Goal: Task Accomplishment & Management: Use online tool/utility

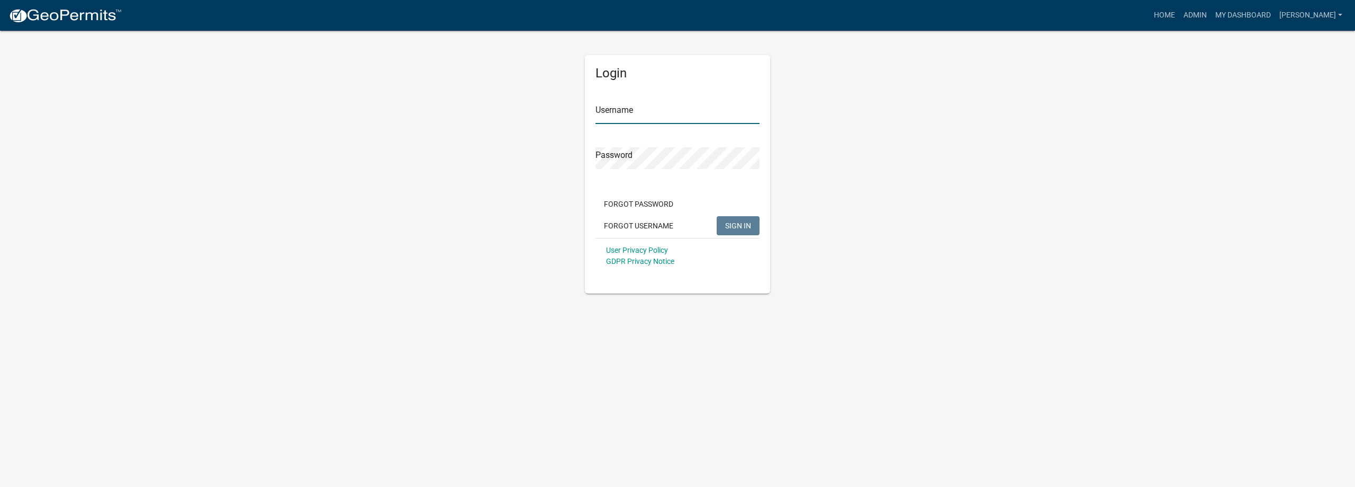
type input "[PERSON_NAME]"
click at [742, 222] on span "SIGN IN" at bounding box center [738, 225] width 26 height 8
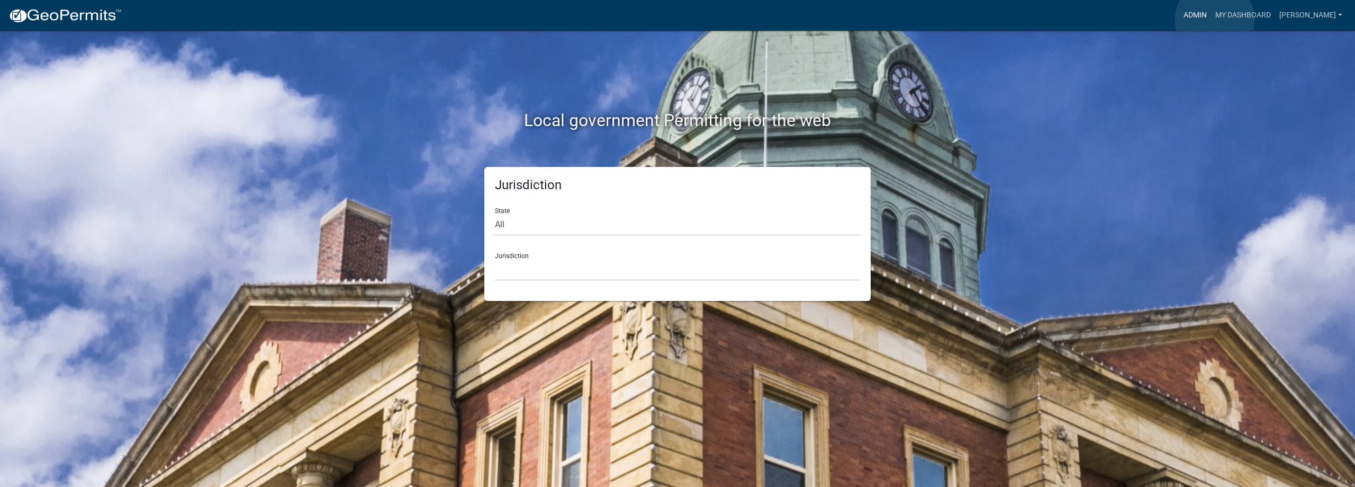
click at [1211, 20] on link "Admin" at bounding box center [1196, 15] width 32 height 20
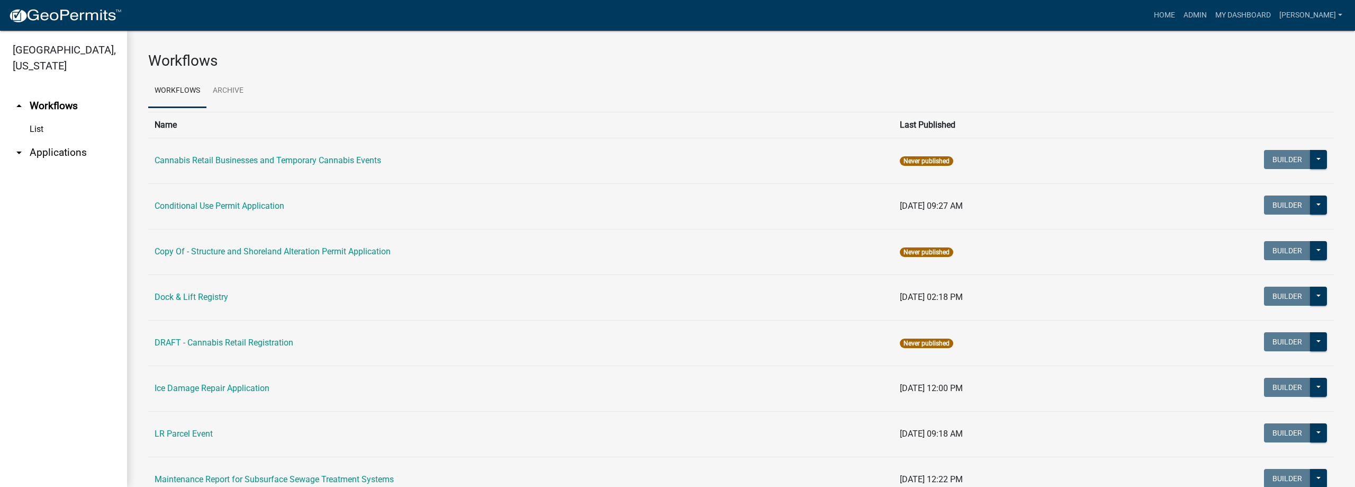
click at [79, 151] on link "arrow_drop_down Applications" at bounding box center [63, 152] width 127 height 25
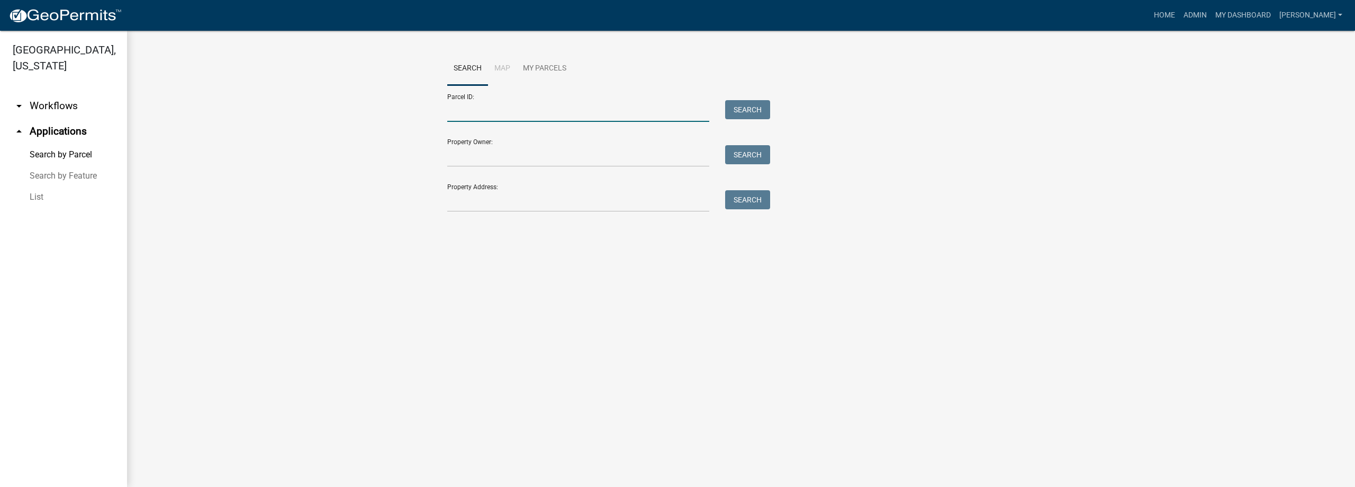
click at [531, 115] on input "Parcel ID:" at bounding box center [578, 111] width 262 height 22
click at [762, 112] on button "Search" at bounding box center [747, 109] width 45 height 19
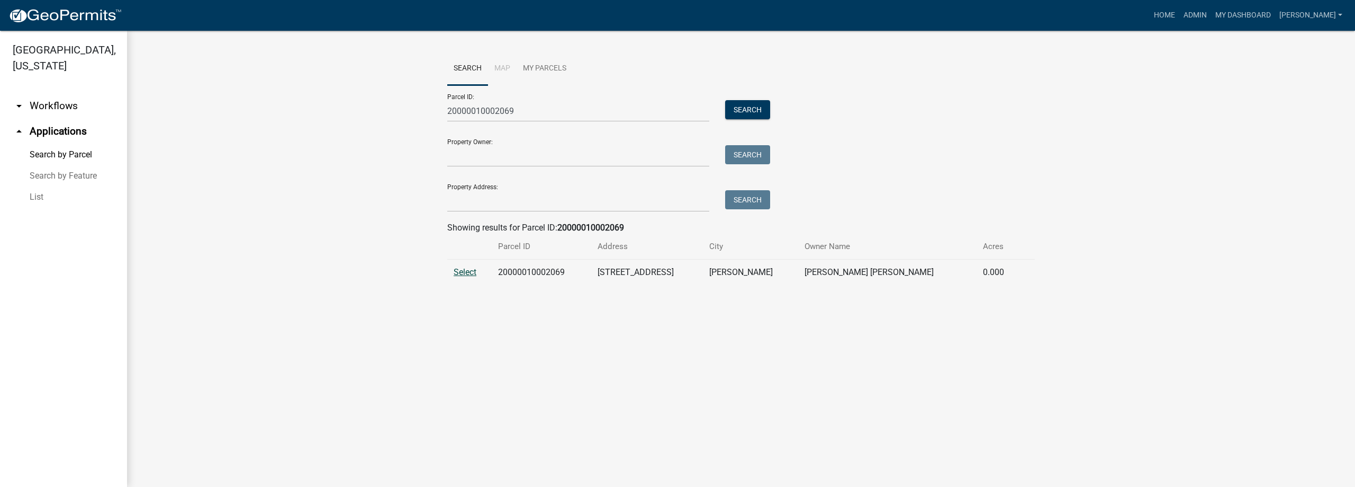
click at [461, 271] on span "Select" at bounding box center [465, 272] width 23 height 10
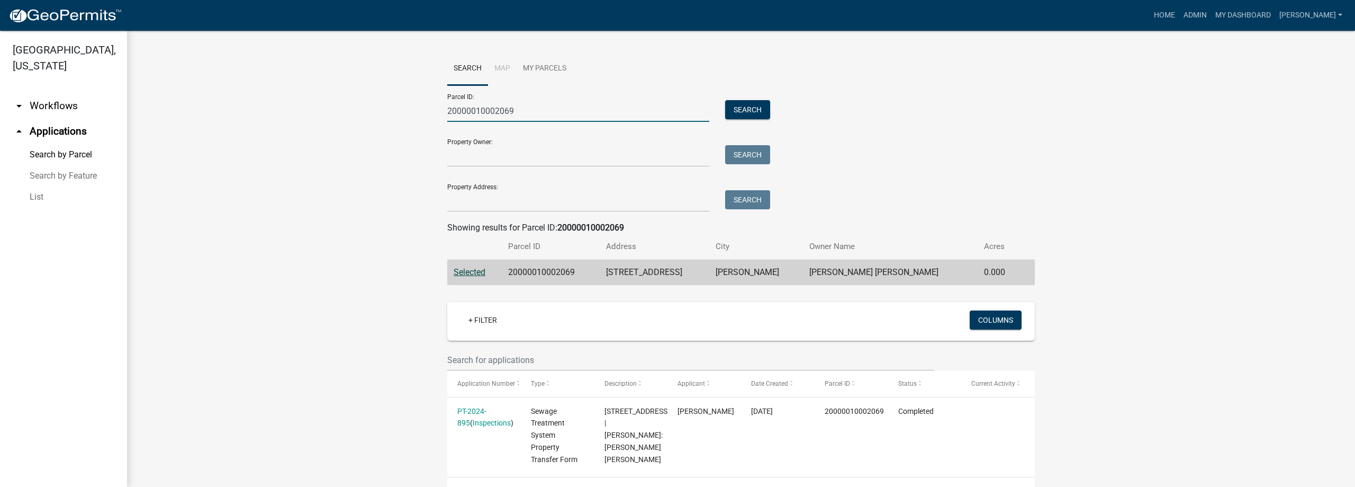
click at [509, 104] on input "20000010002069" at bounding box center [578, 111] width 262 height 22
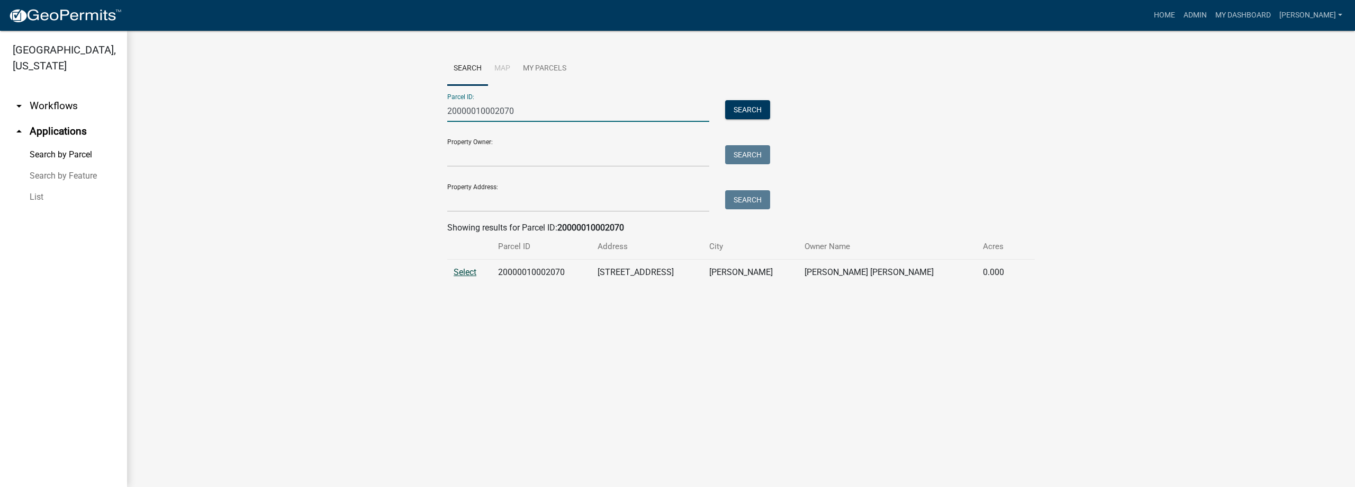
type input "20000010002070"
click at [463, 267] on span "Select" at bounding box center [465, 272] width 23 height 10
